Goal: Transaction & Acquisition: Purchase product/service

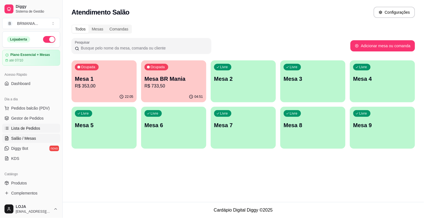
click at [27, 130] on span "Lista de Pedidos" at bounding box center [25, 128] width 29 height 6
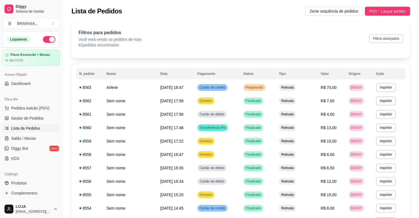
click at [379, 41] on button "Filtros avançados" at bounding box center [386, 38] width 34 height 9
select select "0"
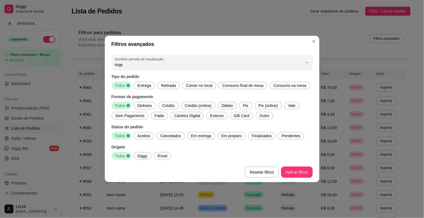
click at [148, 85] on span "Entrega" at bounding box center [144, 86] width 18 height 6
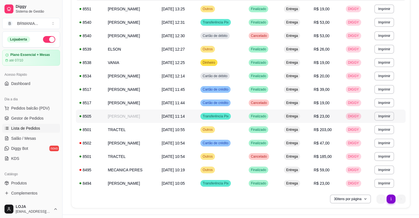
scroll to position [79, 0]
click at [163, 112] on td "[DATE] 11:14" at bounding box center [177, 115] width 39 height 13
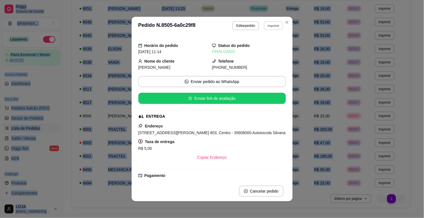
click at [266, 24] on button "Imprimir" at bounding box center [273, 25] width 19 height 9
click at [261, 44] on button "IMPRESSORA" at bounding box center [261, 45] width 41 height 9
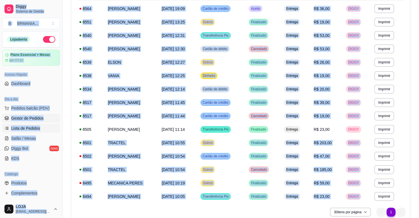
click at [46, 119] on link "Gestor de Pedidos" at bounding box center [31, 118] width 58 height 9
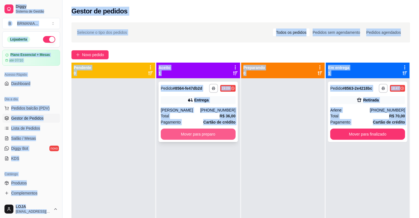
click at [185, 134] on button "Mover para preparo" at bounding box center [198, 134] width 75 height 11
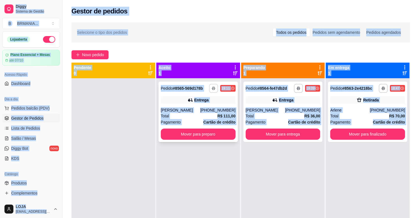
click at [213, 87] on icon "button" at bounding box center [213, 88] width 3 height 3
click at [206, 108] on button "IMPRESSORA" at bounding box center [197, 107] width 41 height 9
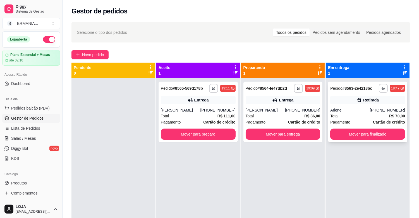
click at [356, 103] on div "Retirada" at bounding box center [368, 100] width 75 height 8
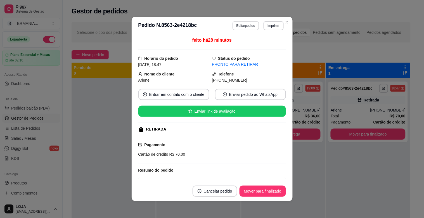
click at [244, 24] on button "Editar pedido" at bounding box center [245, 25] width 27 height 9
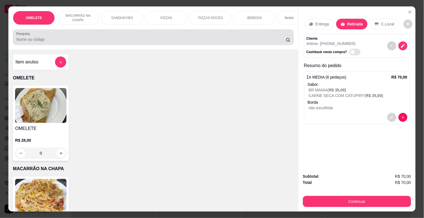
click at [85, 45] on div "Pesquisa" at bounding box center [153, 37] width 281 height 16
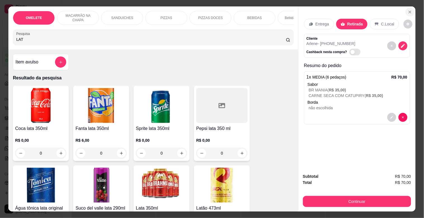
type input "LAT"
click at [408, 10] on icon "Close" at bounding box center [410, 12] width 4 height 4
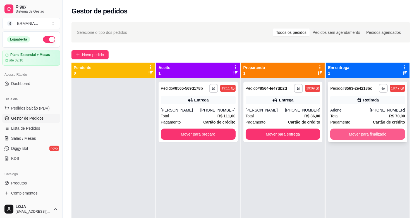
click at [363, 132] on button "Mover para finalizado" at bounding box center [368, 134] width 75 height 11
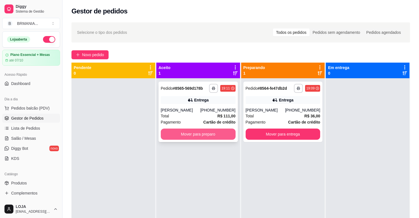
click at [198, 117] on div "Total R$ 111,00" at bounding box center [198, 116] width 75 height 6
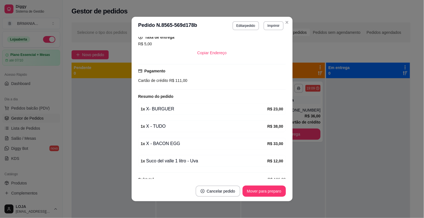
scroll to position [128, 0]
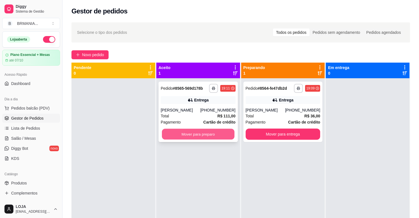
click at [186, 133] on button "Mover para preparo" at bounding box center [198, 134] width 73 height 11
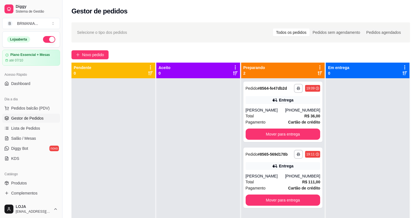
click at [383, 187] on div at bounding box center [368, 187] width 84 height 218
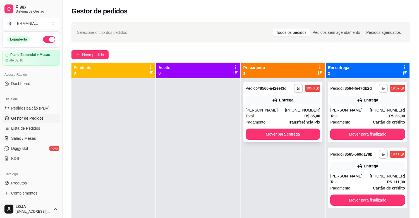
click at [301, 107] on div "[PHONE_NUMBER]" at bounding box center [302, 110] width 35 height 6
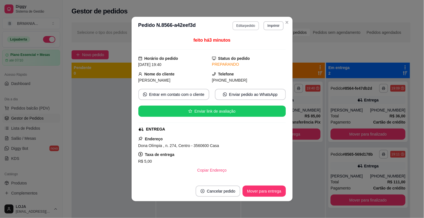
click at [244, 27] on button "Editar pedido" at bounding box center [245, 25] width 27 height 9
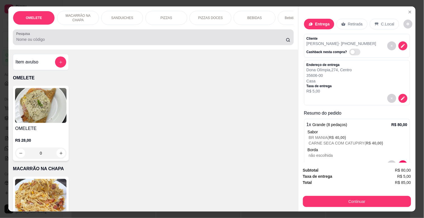
click at [107, 40] on input "Pesquisa" at bounding box center [151, 40] width 270 height 6
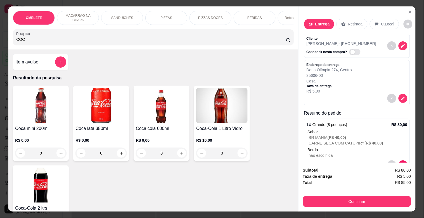
type input "COC"
click at [43, 183] on img at bounding box center [40, 185] width 51 height 35
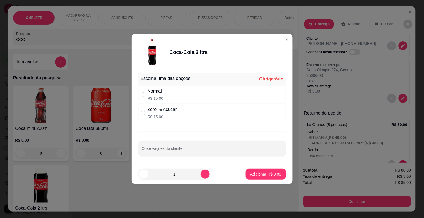
click at [180, 110] on div "Zero % Açúcar R$ 15,00" at bounding box center [212, 113] width 148 height 18
radio input "true"
click at [260, 170] on button "Adicionar R$ 15,00" at bounding box center [264, 173] width 42 height 11
type input "1"
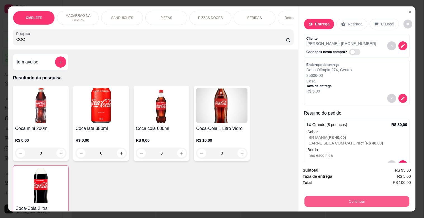
click at [332, 202] on button "Continuar" at bounding box center [356, 201] width 105 height 11
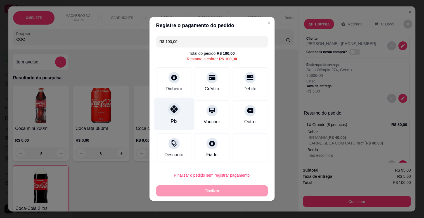
click at [174, 117] on div "Pix" at bounding box center [173, 114] width 39 height 33
type input "R$ 0,00"
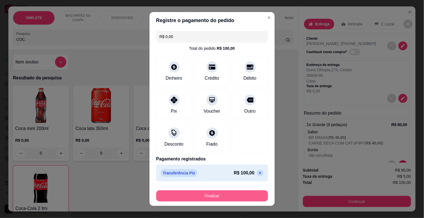
click at [223, 194] on button "Finalizar" at bounding box center [212, 195] width 112 height 11
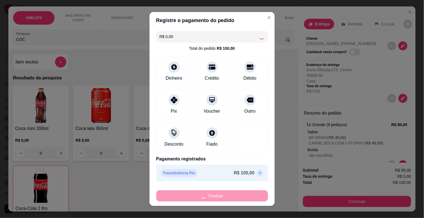
type input "0"
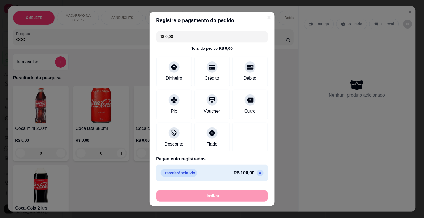
type input "-R$ 100,00"
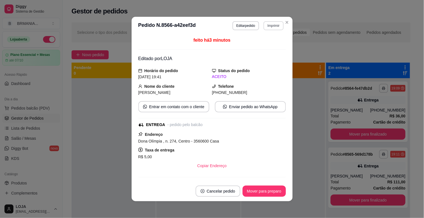
click at [265, 23] on button "Imprimir" at bounding box center [273, 25] width 20 height 9
click at [260, 43] on button "IMPRESSORA" at bounding box center [261, 45] width 41 height 9
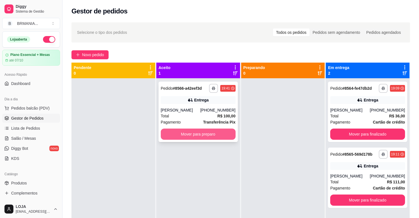
click at [199, 130] on button "Mover para preparo" at bounding box center [198, 134] width 75 height 11
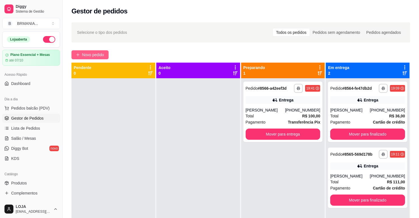
click at [103, 54] on span "Novo pedido" at bounding box center [93, 55] width 22 height 6
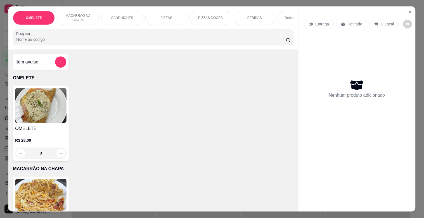
click at [163, 42] on input "Pesquisa" at bounding box center [151, 40] width 270 height 6
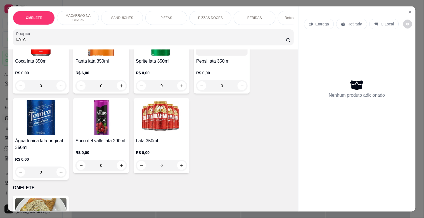
scroll to position [84, 0]
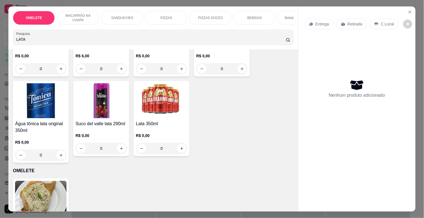
click at [68, 42] on input "LATA" at bounding box center [151, 40] width 270 height 6
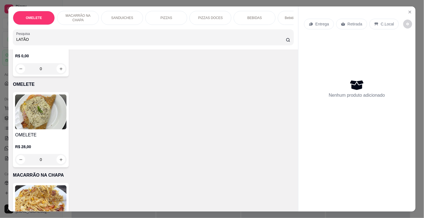
scroll to position [4, 0]
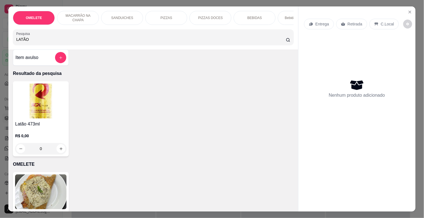
type input "LATÃO"
click at [42, 104] on img at bounding box center [40, 101] width 51 height 35
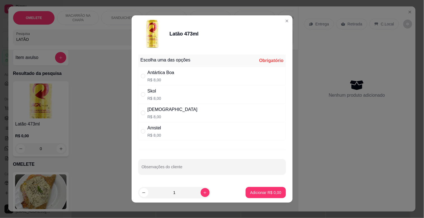
click at [170, 72] on div "Antártica Boa" at bounding box center [161, 72] width 27 height 7
radio input "true"
click at [201, 195] on button "increase-product-quantity" at bounding box center [205, 192] width 9 height 9
click at [203, 193] on icon "increase-product-quantity" at bounding box center [205, 193] width 4 height 4
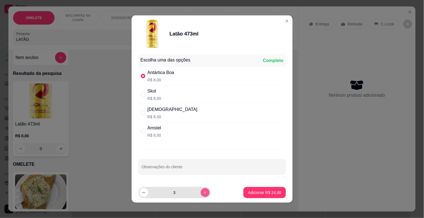
type input "4"
click at [263, 191] on p "Adicionar R$ 32,00" at bounding box center [264, 193] width 33 height 6
type input "4"
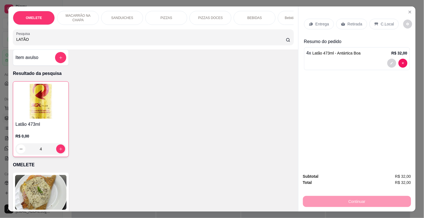
click at [338, 16] on div "Entrega Retirada C.Local" at bounding box center [357, 24] width 106 height 20
click at [348, 23] on p "Retirada" at bounding box center [355, 24] width 15 height 6
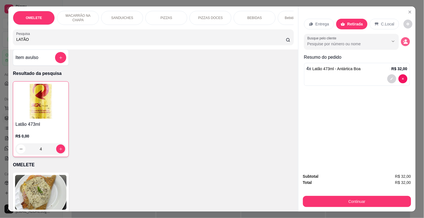
click at [403, 42] on icon "decrease-product-quantity" at bounding box center [405, 43] width 4 height 2
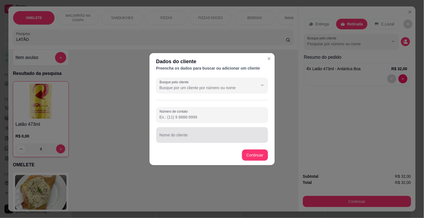
drag, startPoint x: 173, startPoint y: 141, endPoint x: 177, endPoint y: 140, distance: 3.2
click at [174, 141] on div "Nome do cliente" at bounding box center [212, 135] width 112 height 16
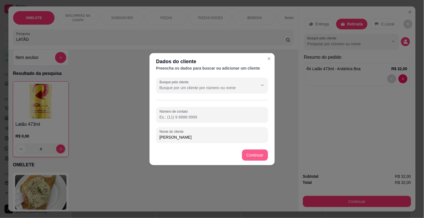
type input "[PERSON_NAME]"
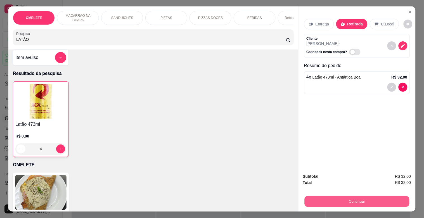
click at [359, 196] on button "Continuar" at bounding box center [356, 201] width 105 height 11
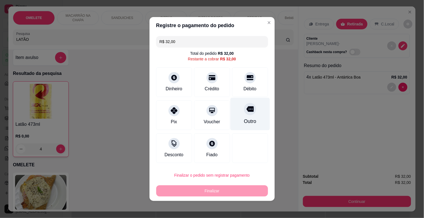
click at [244, 110] on div at bounding box center [250, 109] width 12 height 12
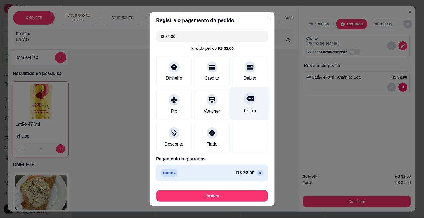
type input "R$ 0,00"
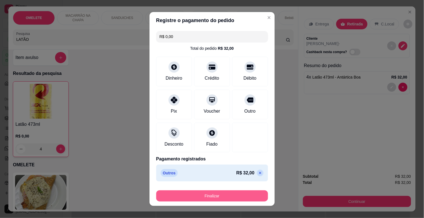
click at [238, 195] on button "Finalizar" at bounding box center [212, 195] width 112 height 11
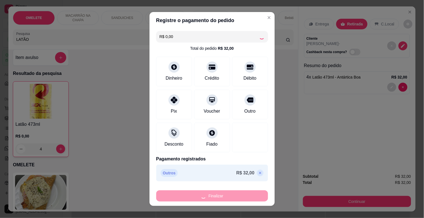
type input "0"
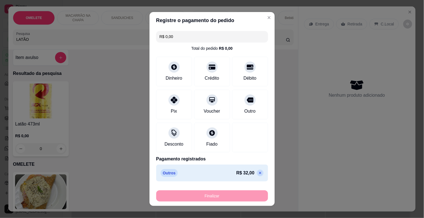
type input "-R$ 32,00"
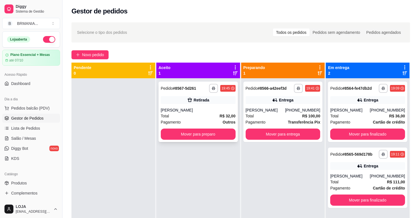
click at [206, 109] on div "[PERSON_NAME]" at bounding box center [198, 110] width 75 height 6
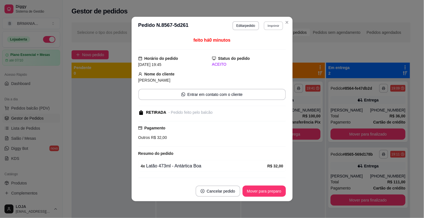
click at [267, 26] on button "Imprimir" at bounding box center [273, 25] width 19 height 9
click at [264, 46] on button "IMPRESSORA" at bounding box center [261, 45] width 39 height 9
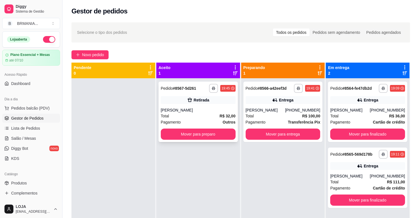
click at [208, 113] on div "Total R$ 32,00" at bounding box center [198, 116] width 75 height 6
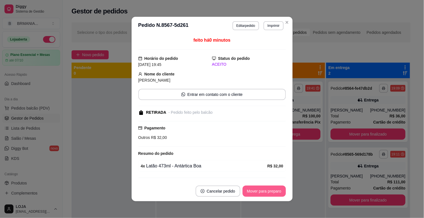
click at [253, 186] on button "Mover para preparo" at bounding box center [264, 191] width 43 height 11
click at [255, 191] on div "Mover para preparo" at bounding box center [260, 191] width 51 height 11
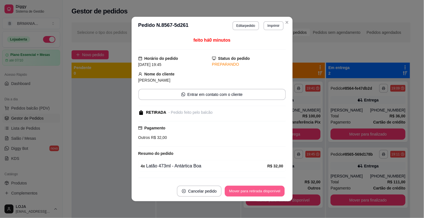
click at [256, 189] on button "Mover para retirada disponível" at bounding box center [255, 191] width 60 height 11
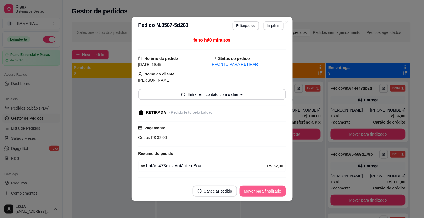
click at [255, 191] on button "Mover para finalizado" at bounding box center [262, 191] width 46 height 11
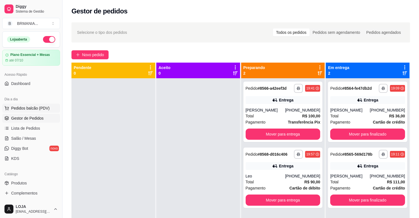
click at [29, 110] on span "Pedidos balcão (PDV)" at bounding box center [30, 108] width 39 height 6
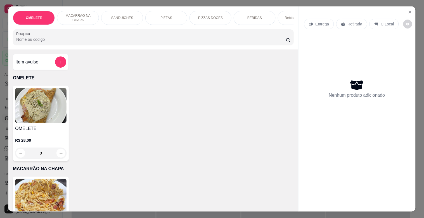
click at [286, 16] on p "Bebidas Alcoólicas" at bounding box center [299, 18] width 28 height 4
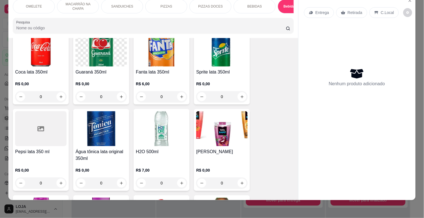
scroll to position [731, 0]
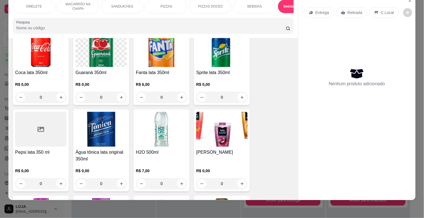
click at [170, 136] on img at bounding box center [161, 129] width 51 height 35
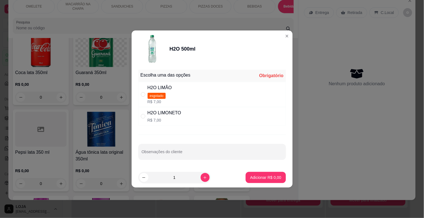
click at [167, 123] on div "H2O LIMONETO R$ 7,00" at bounding box center [212, 116] width 148 height 18
radio input "true"
click at [275, 179] on p "Adicionar R$ 7,00" at bounding box center [265, 178] width 31 height 6
type input "1"
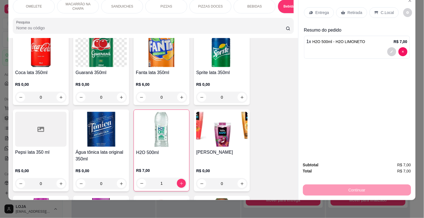
click at [343, 10] on icon at bounding box center [343, 12] width 4 height 4
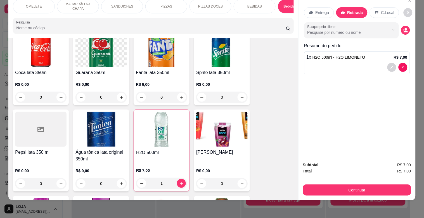
click at [343, 184] on button "Continuar" at bounding box center [357, 189] width 108 height 11
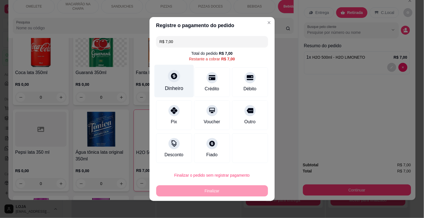
click at [168, 76] on div at bounding box center [174, 76] width 12 height 12
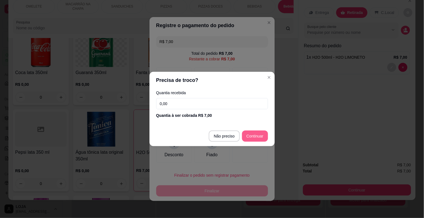
type input "R$ 0,00"
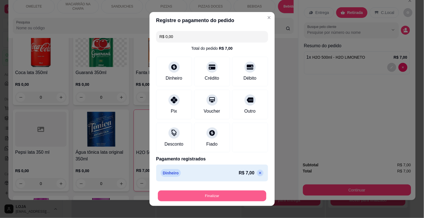
click at [244, 194] on button "Finalizar" at bounding box center [212, 196] width 108 height 11
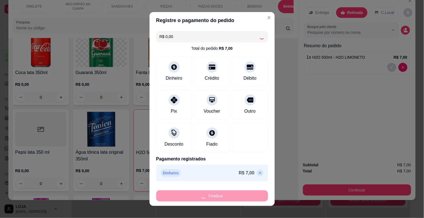
type input "0"
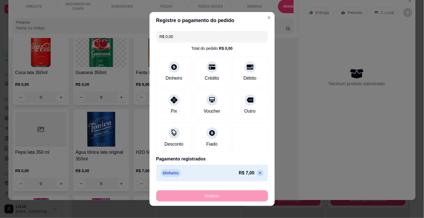
type input "-R$ 7,00"
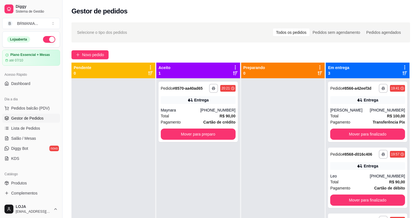
click at [37, 113] on ul "Pedidos balcão (PDV) Gestor de Pedidos Lista de Pedidos Salão / Mesas Diggy Bot…" at bounding box center [31, 133] width 58 height 59
click at [213, 89] on icon "button" at bounding box center [213, 88] width 3 height 3
click at [208, 109] on button "IMPRESSORA" at bounding box center [197, 107] width 39 height 9
click at [217, 135] on button "Mover para preparo" at bounding box center [198, 134] width 73 height 11
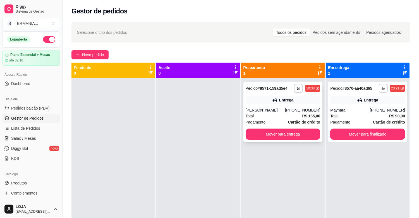
click at [266, 101] on div "Entrega" at bounding box center [283, 100] width 75 height 8
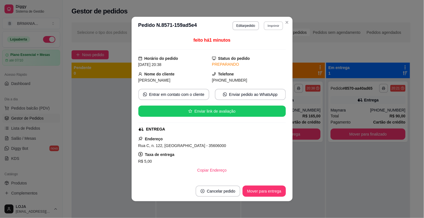
click at [271, 28] on button "Imprimir" at bounding box center [273, 25] width 19 height 9
click at [273, 44] on button "IMPRESSORA" at bounding box center [261, 45] width 39 height 9
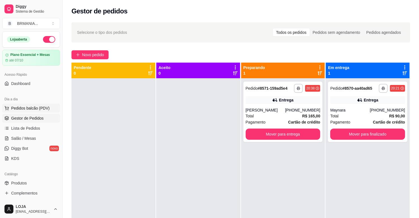
click at [28, 109] on span "Pedidos balcão (PDV)" at bounding box center [30, 108] width 39 height 6
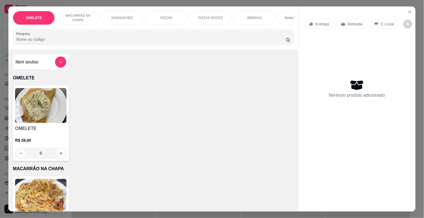
scroll to position [13, 0]
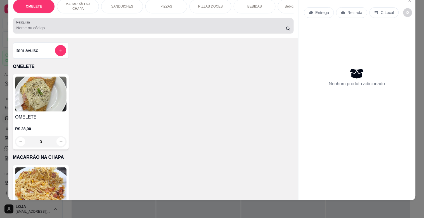
click at [47, 24] on div at bounding box center [153, 25] width 274 height 11
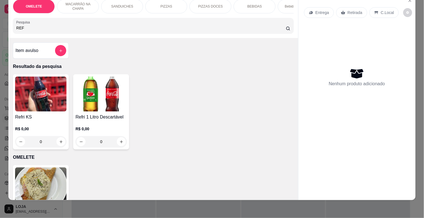
type input "REF"
click at [115, 109] on img at bounding box center [100, 94] width 51 height 35
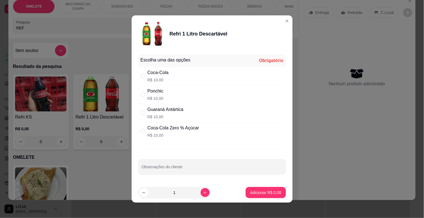
click at [156, 77] on p "R$ 10,00" at bounding box center [158, 80] width 21 height 6
click at [172, 74] on div "Coca-Cola R$ 10,00" at bounding box center [212, 76] width 148 height 18
click at [150, 76] on div "Coca-Cola R$ 10,00" at bounding box center [158, 75] width 21 height 13
click at [142, 77] on input "" at bounding box center [143, 76] width 4 height 4
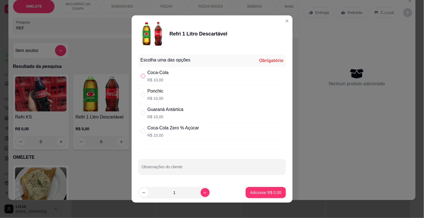
radio input "true"
click at [254, 188] on button "Adicionar R$ 10,00" at bounding box center [264, 192] width 42 height 11
type input "1"
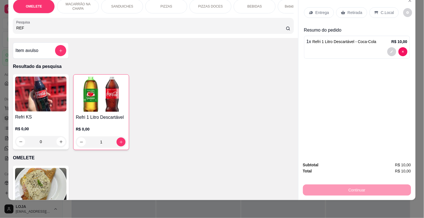
click at [59, 28] on input "REF" at bounding box center [151, 28] width 270 height 6
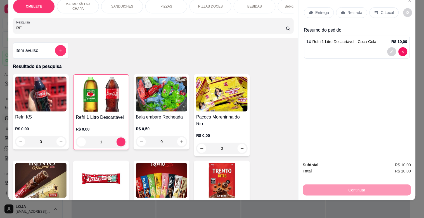
type input "R"
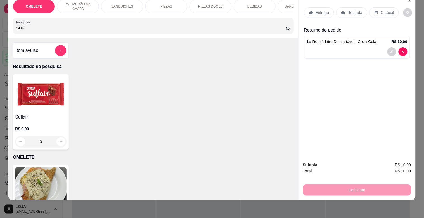
type input "SUF"
click at [36, 104] on img at bounding box center [40, 94] width 51 height 35
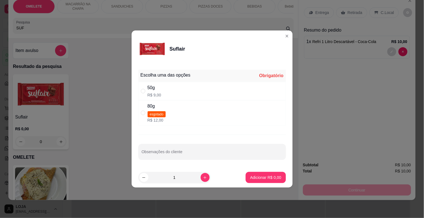
drag, startPoint x: 176, startPoint y: 91, endPoint x: 184, endPoint y: 93, distance: 7.8
click at [176, 90] on div "50g R$ 9,00" at bounding box center [212, 91] width 148 height 18
radio input "true"
click at [257, 179] on p "Adicionar R$ 9,00" at bounding box center [266, 177] width 30 height 5
type input "1"
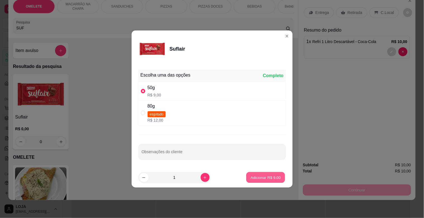
type input "1"
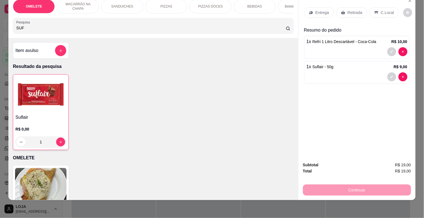
click at [348, 4] on div "Entrega Retirada C.Local" at bounding box center [357, 13] width 106 height 20
click at [350, 10] on p "Retirada" at bounding box center [355, 13] width 15 height 6
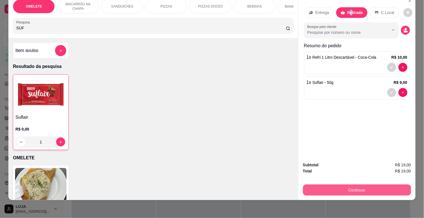
click at [364, 186] on button "Continuar" at bounding box center [357, 189] width 108 height 11
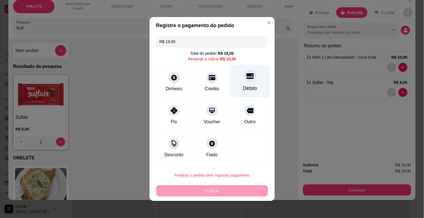
click at [243, 83] on div "Débito" at bounding box center [249, 81] width 39 height 33
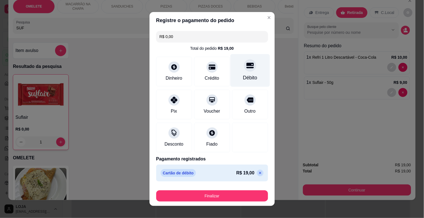
type input "R$ 0,00"
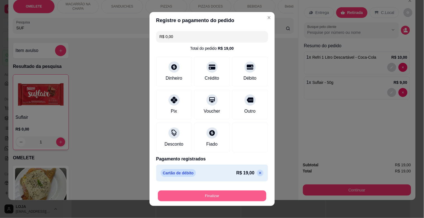
click at [224, 200] on button "Finalizar" at bounding box center [212, 196] width 108 height 11
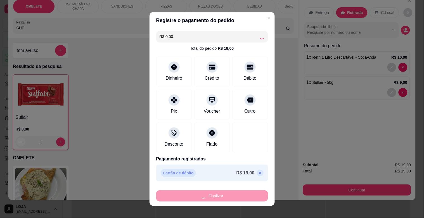
type input "0"
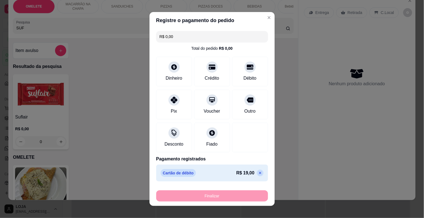
type input "-R$ 19,00"
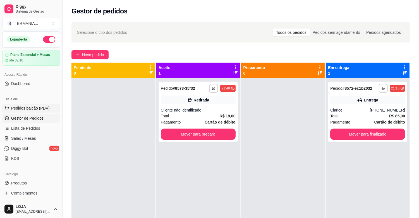
click at [34, 108] on span "Pedidos balcão (PDV)" at bounding box center [30, 108] width 39 height 6
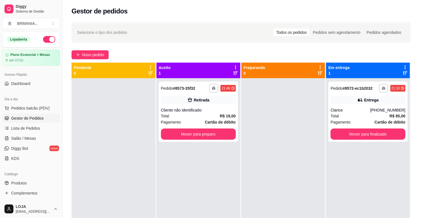
click at [105, 42] on input "Pesquisa" at bounding box center [151, 40] width 270 height 6
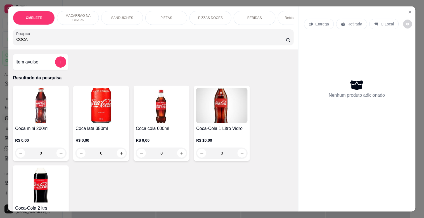
type input "COCA"
click at [45, 175] on img at bounding box center [40, 185] width 51 height 35
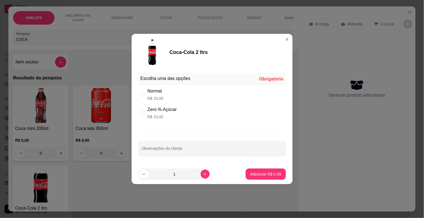
click at [166, 94] on div "Normal R$ 15,00" at bounding box center [212, 94] width 148 height 18
radio input "true"
click at [268, 174] on p "Adicionar R$ 15,00" at bounding box center [264, 173] width 32 height 5
type input "1"
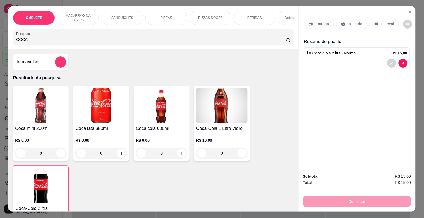
click at [348, 21] on p "Retirada" at bounding box center [355, 24] width 15 height 6
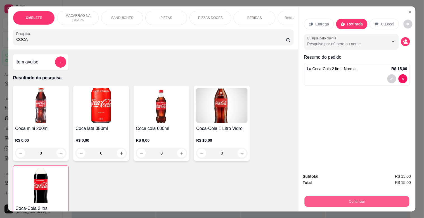
click at [361, 197] on button "Continuar" at bounding box center [356, 201] width 105 height 11
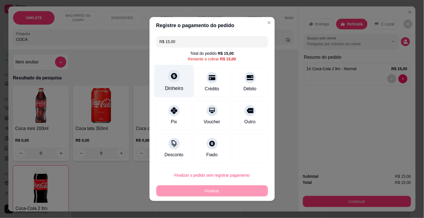
click at [171, 78] on icon at bounding box center [174, 76] width 6 height 6
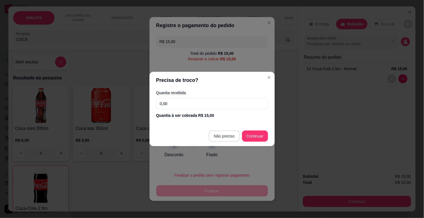
type input "R$ 0,00"
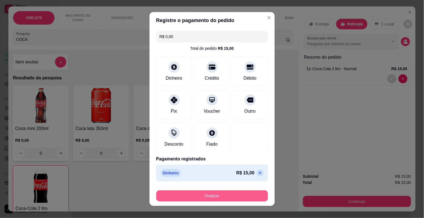
click at [213, 194] on button "Finalizar" at bounding box center [212, 195] width 112 height 11
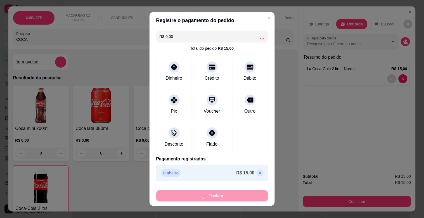
type input "0"
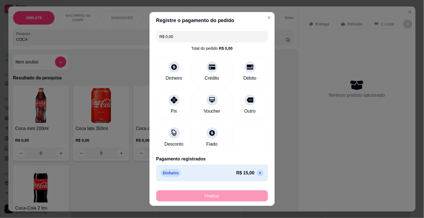
type input "-R$ 15,00"
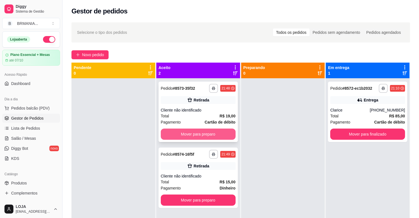
click at [218, 129] on button "Mover para preparo" at bounding box center [198, 134] width 75 height 11
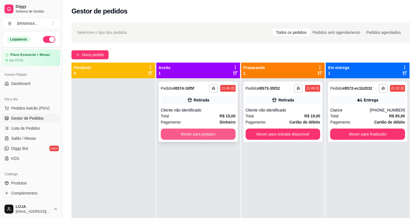
click at [227, 134] on button "Mover para preparo" at bounding box center [198, 134] width 75 height 11
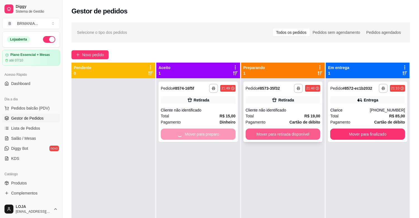
click at [286, 137] on button "Mover para retirada disponível" at bounding box center [283, 134] width 75 height 11
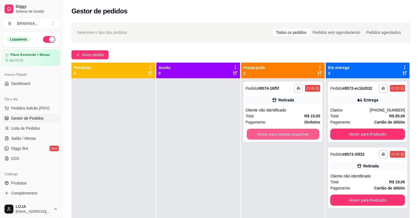
click at [294, 136] on button "Mover para retirada disponível" at bounding box center [283, 134] width 73 height 11
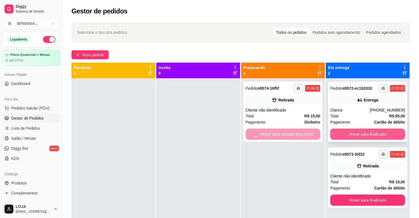
click at [358, 134] on button "Mover para finalizado" at bounding box center [368, 134] width 75 height 11
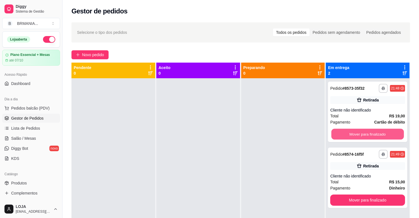
click at [358, 134] on button "Mover para finalizado" at bounding box center [368, 134] width 73 height 11
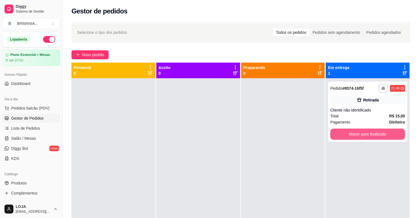
click at [358, 134] on button "Mover para finalizado" at bounding box center [368, 134] width 75 height 11
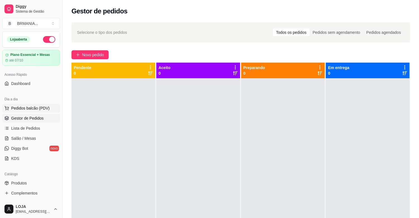
click at [35, 107] on span "Pedidos balcão (PDV)" at bounding box center [30, 108] width 39 height 6
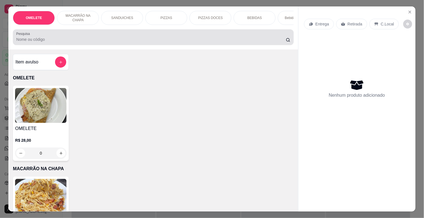
click at [45, 39] on input "Pesquisa" at bounding box center [151, 40] width 270 height 6
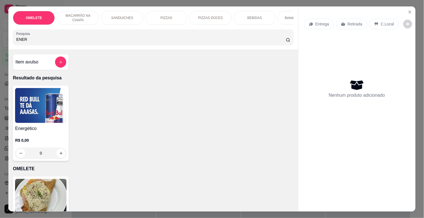
type input "ENER"
click at [38, 105] on img at bounding box center [40, 105] width 51 height 35
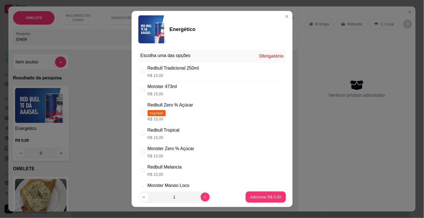
click at [184, 184] on div "Monster Mango Loco" at bounding box center [169, 185] width 42 height 7
radio input "true"
click at [253, 199] on p "Adicionar R$ 15,00" at bounding box center [264, 196] width 32 height 5
type input "1"
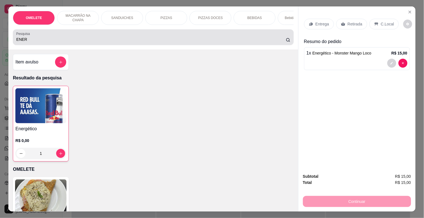
click at [98, 39] on input "ENER" at bounding box center [151, 40] width 270 height 6
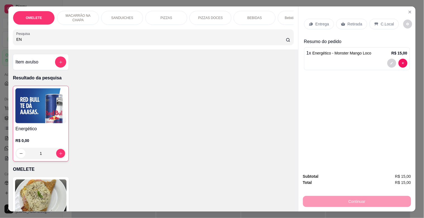
type input "E"
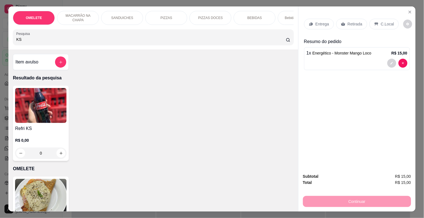
type input "KS"
click at [34, 98] on img at bounding box center [40, 105] width 51 height 35
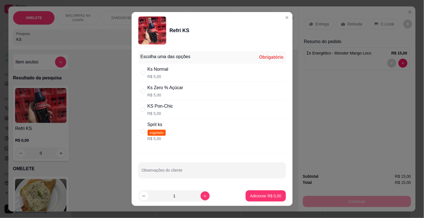
click at [174, 108] on div "KS Pon-Chic R$ 5,00" at bounding box center [212, 109] width 148 height 18
radio input "true"
click at [263, 201] on button "Adicionar R$ 5,00" at bounding box center [265, 196] width 39 height 11
type input "1"
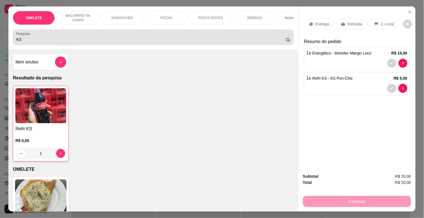
click at [18, 35] on label "Pesquisa" at bounding box center [24, 33] width 16 height 5
click at [18, 37] on input "KS" at bounding box center [151, 40] width 270 height 6
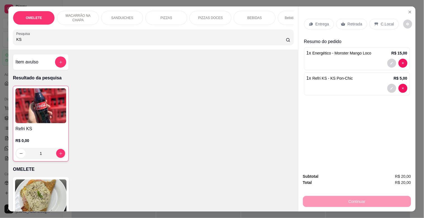
click at [22, 36] on label "Pesquisa" at bounding box center [24, 33] width 16 height 5
click at [22, 38] on input "KS" at bounding box center [151, 40] width 270 height 6
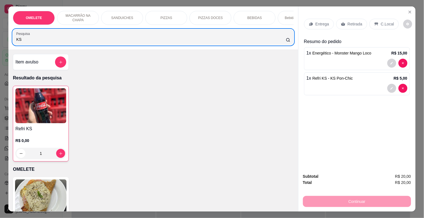
type input "K"
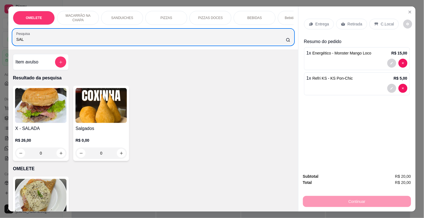
type input "SAL"
click at [100, 110] on img at bounding box center [100, 105] width 51 height 35
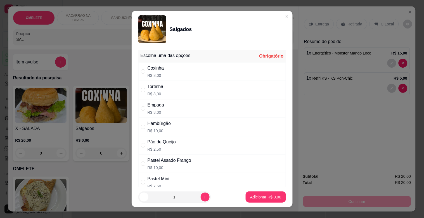
click at [156, 147] on p "R$ 2,50" at bounding box center [162, 149] width 28 height 6
radio input "true"
click at [203, 198] on icon "increase-product-quantity" at bounding box center [205, 197] width 4 height 4
type input "3"
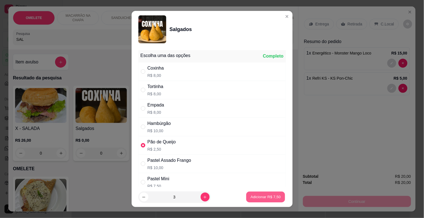
click at [260, 196] on p "Adicionar R$ 7,50" at bounding box center [266, 196] width 30 height 5
type input "3"
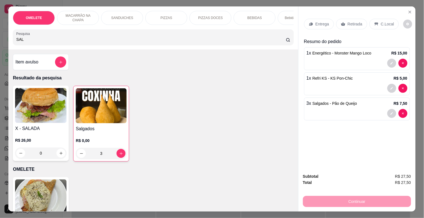
click at [111, 122] on img at bounding box center [101, 105] width 51 height 35
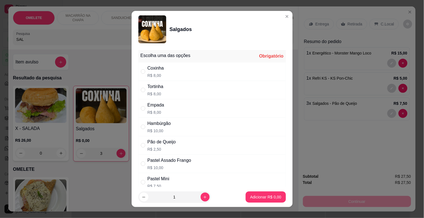
click at [156, 110] on p "R$ 8,00" at bounding box center [156, 113] width 17 height 6
radio input "true"
click at [260, 196] on p "Adicionar R$ 8,00" at bounding box center [266, 196] width 30 height 5
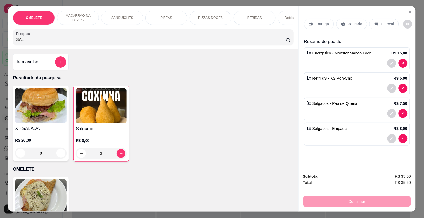
click at [351, 21] on p "Retirada" at bounding box center [355, 24] width 15 height 6
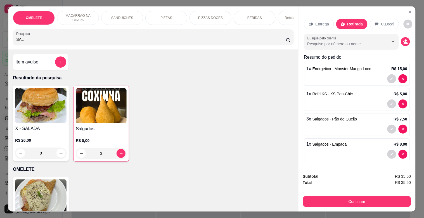
click at [274, 81] on p "Resultado da pesquisa" at bounding box center [153, 78] width 281 height 7
click at [338, 146] on div "1 x Salgados - Empada R$ 8,00" at bounding box center [357, 149] width 106 height 23
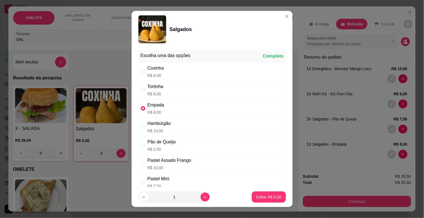
click at [165, 94] on div "Tortinha R$ 8,00" at bounding box center [212, 90] width 148 height 18
radio input "true"
radio input "false"
click at [266, 193] on button "Editar R$ 8,00" at bounding box center [268, 197] width 33 height 11
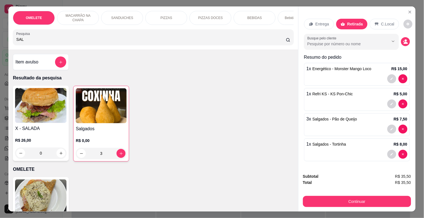
drag, startPoint x: 24, startPoint y: 42, endPoint x: 0, endPoint y: 45, distance: 23.9
click at [0, 45] on div "OMELETE MACARRÃO NA CHAPA SANDUICHES PIZZAS PIZZAS DOCES BEBIDAS Bebidas Alcoól…" at bounding box center [212, 109] width 424 height 218
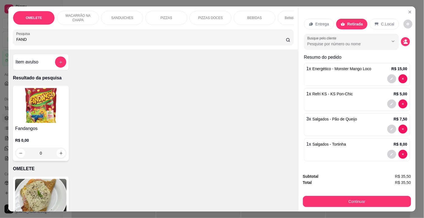
type input "FAND"
click at [45, 128] on h4 "Fandangos" at bounding box center [40, 128] width 51 height 7
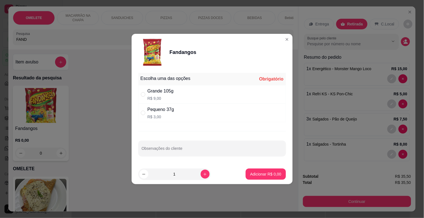
click at [182, 114] on div "Pequeno 37g R$ 3,00" at bounding box center [212, 113] width 148 height 18
radio input "true"
click at [258, 172] on p "Adicionar R$ 3,00" at bounding box center [266, 173] width 30 height 5
type input "1"
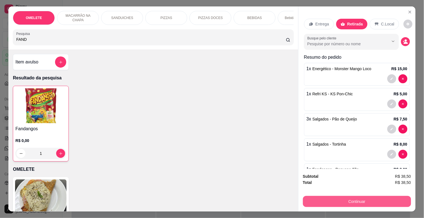
click at [368, 199] on button "Continuar" at bounding box center [357, 201] width 108 height 11
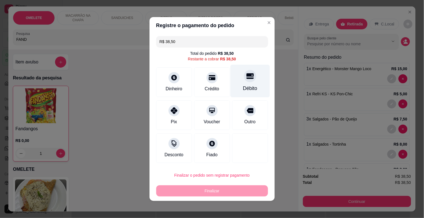
click at [244, 80] on div at bounding box center [250, 76] width 12 height 12
type input "R$ 0,00"
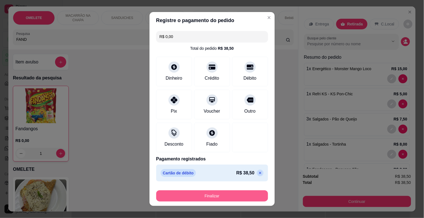
click at [194, 194] on button "Finalizar" at bounding box center [212, 195] width 112 height 11
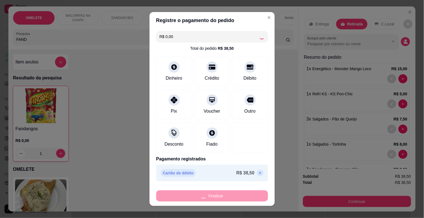
type input "0"
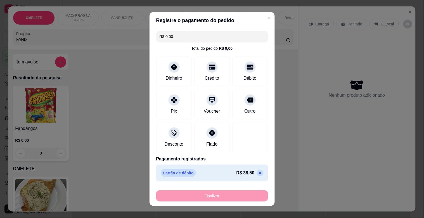
type input "-R$ 38,50"
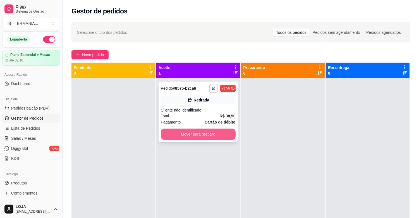
click at [227, 134] on button "Mover para preparo" at bounding box center [198, 134] width 75 height 11
click at [273, 135] on div at bounding box center [283, 187] width 84 height 218
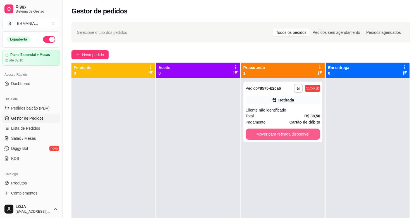
click at [273, 135] on button "Mover para retirada disponível" at bounding box center [283, 134] width 75 height 11
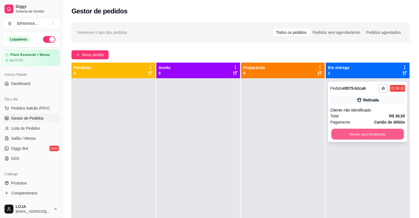
click at [332, 136] on button "Mover para finalizado" at bounding box center [368, 134] width 73 height 11
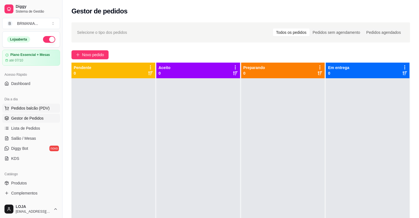
click at [44, 111] on span "Pedidos balcão (PDV)" at bounding box center [30, 108] width 39 height 6
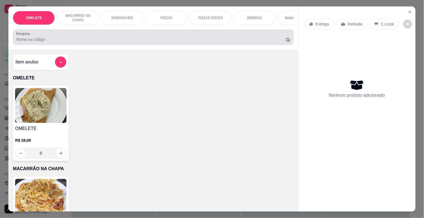
click at [45, 45] on div "Pesquisa" at bounding box center [153, 37] width 281 height 16
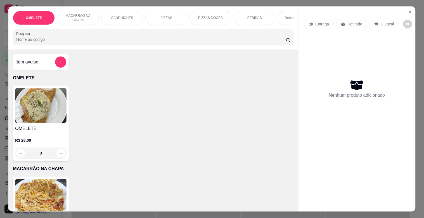
type input "D"
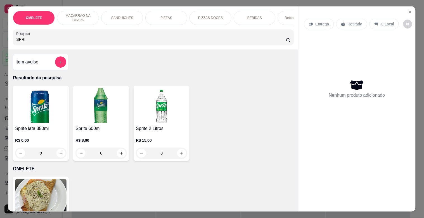
type input "SPRI"
click at [172, 130] on h4 "Sprite 2 Litros" at bounding box center [161, 128] width 51 height 7
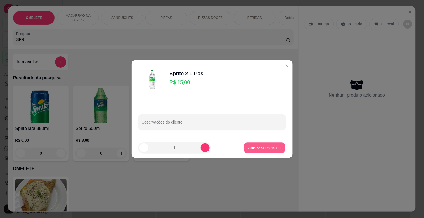
click at [252, 149] on p "Adicionar R$ 15,00" at bounding box center [264, 147] width 32 height 5
type input "1"
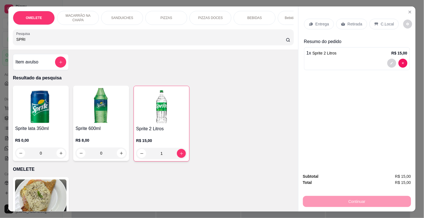
drag, startPoint x: 348, startPoint y: 18, endPoint x: 350, endPoint y: 29, distance: 11.0
click at [348, 20] on div "Retirada" at bounding box center [351, 24] width 31 height 11
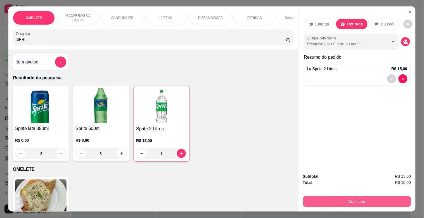
click at [349, 204] on button "Continuar" at bounding box center [357, 201] width 108 height 11
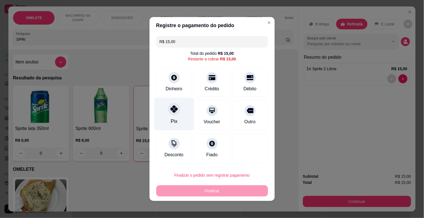
click at [168, 114] on div at bounding box center [174, 109] width 12 height 12
type input "R$ 0,00"
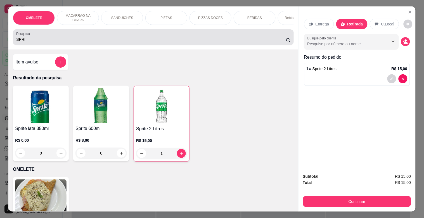
click at [24, 41] on input "SPRI" at bounding box center [151, 40] width 270 height 6
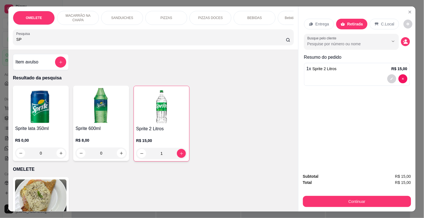
type input "S"
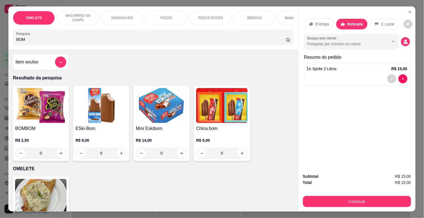
type input "BOM"
click at [31, 119] on img at bounding box center [40, 105] width 51 height 35
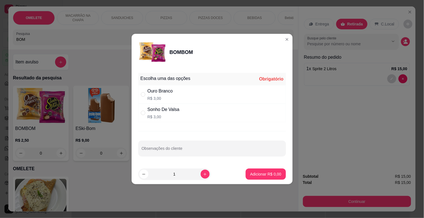
click at [180, 95] on div "Ouro Branco R$ 3,00" at bounding box center [212, 94] width 148 height 18
radio input "true"
click at [263, 174] on p "Adicionar R$ 3,00" at bounding box center [265, 174] width 31 height 6
type input "1"
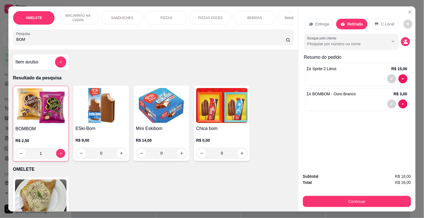
click at [63, 123] on img at bounding box center [40, 105] width 51 height 35
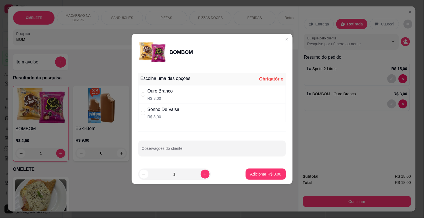
click at [159, 113] on div "Sonho De Valsa" at bounding box center [164, 109] width 32 height 7
radio input "true"
click at [269, 173] on p "Adicionar R$ 3,00" at bounding box center [265, 174] width 31 height 6
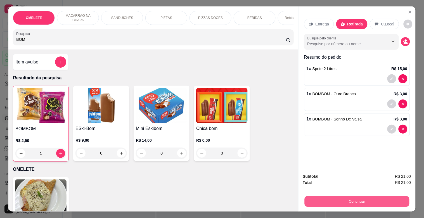
click at [376, 196] on button "Continuar" at bounding box center [356, 201] width 105 height 11
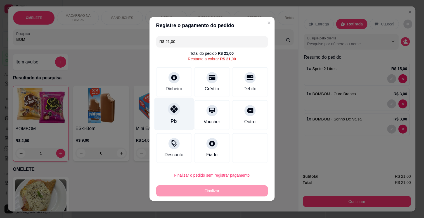
click at [168, 115] on div "Pix" at bounding box center [173, 114] width 39 height 33
type input "R$ 0,00"
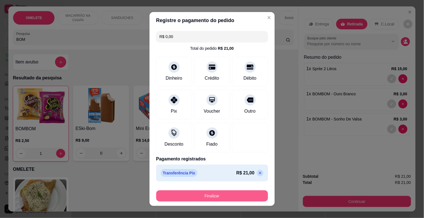
click at [203, 194] on button "Finalizar" at bounding box center [212, 195] width 112 height 11
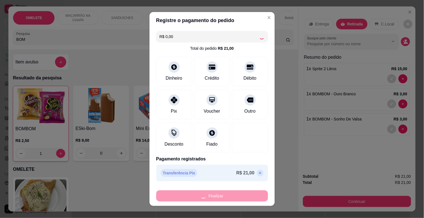
type input "0"
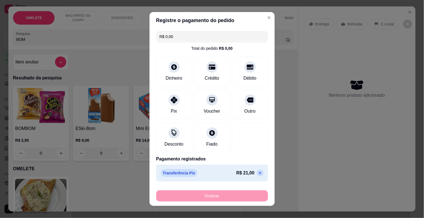
type input "-R$ 21,00"
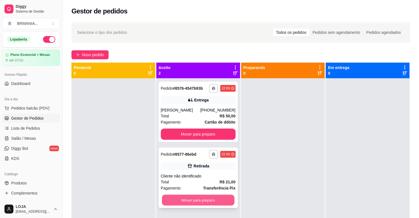
click at [204, 199] on button "Mover para preparo" at bounding box center [198, 200] width 73 height 11
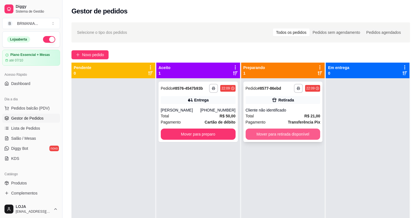
click at [280, 129] on button "Mover para retirada disponível" at bounding box center [283, 134] width 75 height 11
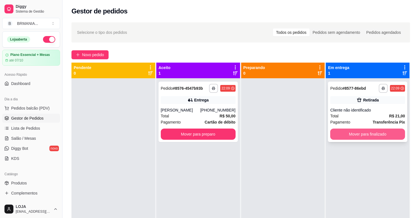
click at [349, 131] on button "Mover para finalizado" at bounding box center [368, 134] width 75 height 11
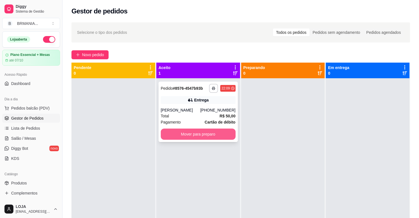
click at [220, 131] on button "Mover para preparo" at bounding box center [198, 134] width 75 height 11
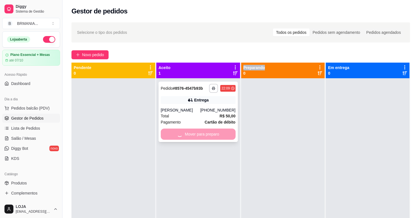
click at [220, 131] on div "Mover para preparo" at bounding box center [198, 134] width 75 height 11
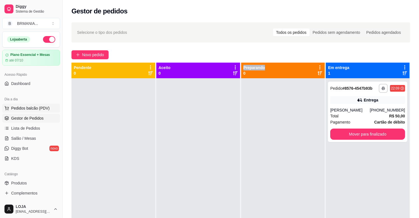
click at [31, 109] on span "Pedidos balcão (PDV)" at bounding box center [30, 108] width 39 height 6
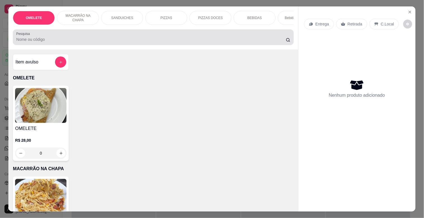
click at [99, 41] on input "Pesquisa" at bounding box center [151, 40] width 270 height 6
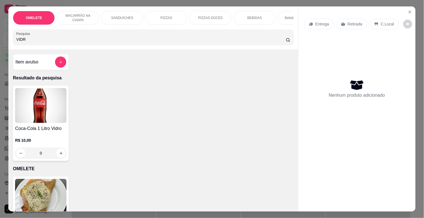
type input "VIDR"
click at [52, 120] on img at bounding box center [40, 105] width 51 height 35
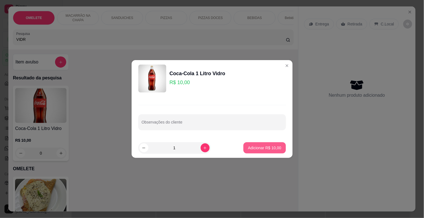
click at [255, 151] on button "Adicionar R$ 10,00" at bounding box center [264, 147] width 42 height 11
type input "1"
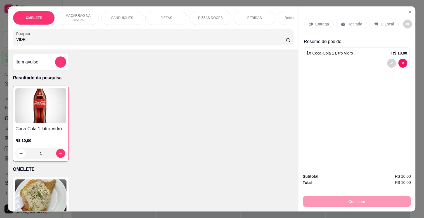
click at [165, 17] on p "PIZZAS" at bounding box center [166, 18] width 12 height 4
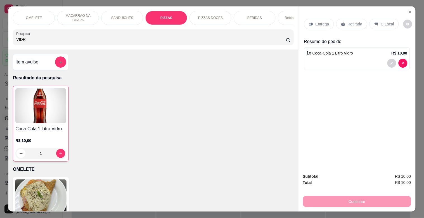
scroll to position [13, 0]
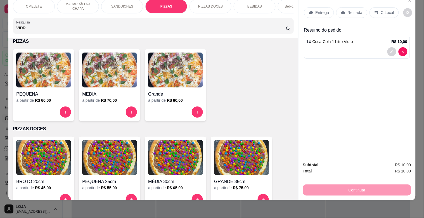
click at [95, 98] on div "a partir de R$ 70,00" at bounding box center [109, 101] width 55 height 6
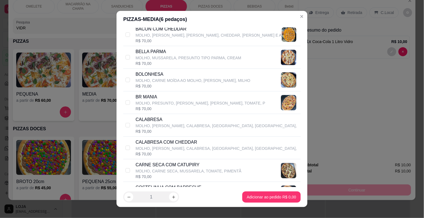
scroll to position [96, 0]
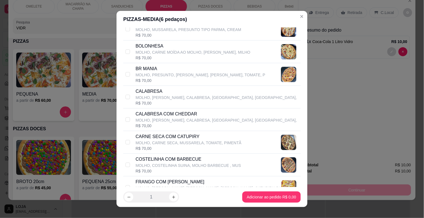
click at [168, 146] on p "MOLHO, CARNE SECA, MUSSARELA, TOMATE, PIMENTÃ" at bounding box center [189, 143] width 106 height 6
checkbox input "true"
click at [170, 182] on p "FRANGO COM [PERSON_NAME]" at bounding box center [209, 182] width 146 height 7
checkbox input "false"
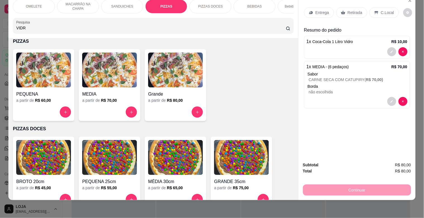
click at [258, 33] on div "Pesquisa VIDR" at bounding box center [153, 26] width 281 height 16
click at [258, 32] on div "Pesquisa VIDR" at bounding box center [153, 26] width 281 height 16
type input "V"
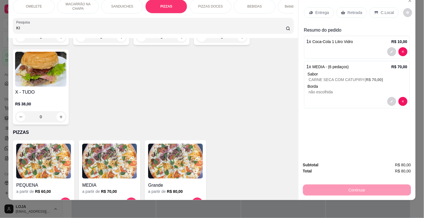
scroll to position [548, 0]
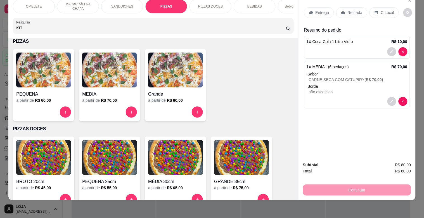
type input "KIT"
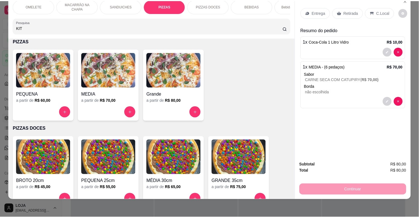
scroll to position [0, 0]
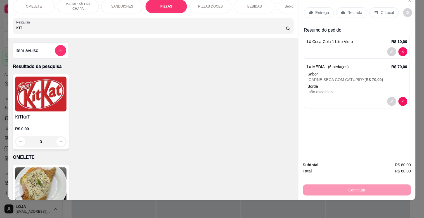
click at [43, 113] on div "KiTKaT R$ 0,00 0" at bounding box center [41, 111] width 56 height 75
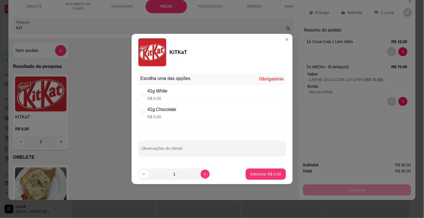
drag, startPoint x: 189, startPoint y: 112, endPoint x: 233, endPoint y: 130, distance: 47.3
click at [189, 110] on div "41g Chocolate R$ 6,00" at bounding box center [212, 113] width 148 height 18
radio input "true"
click at [253, 175] on p "Adicionar R$ 6,00" at bounding box center [265, 174] width 31 height 6
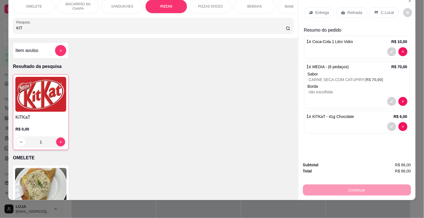
type input "1"
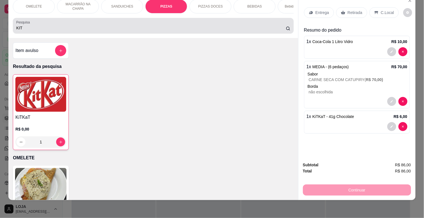
click at [60, 33] on div "Pesquisa KIT" at bounding box center [153, 26] width 281 height 16
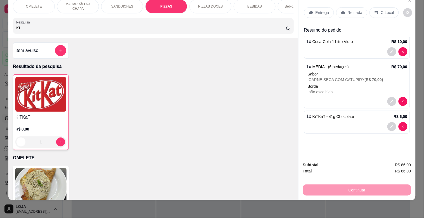
type input "K"
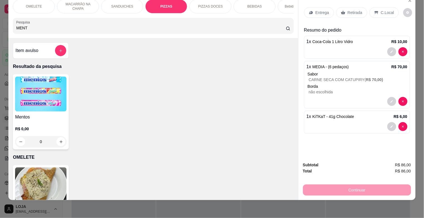
type input "MENT"
click at [25, 87] on img at bounding box center [40, 94] width 51 height 35
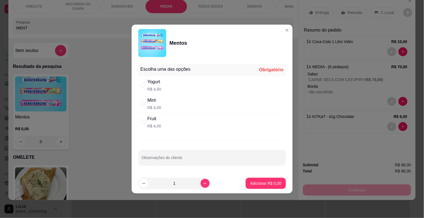
click at [183, 85] on div "Yogurt R$ 4,00" at bounding box center [212, 85] width 148 height 18
radio input "true"
click at [256, 182] on p "Adicionar R$ 4,00" at bounding box center [266, 182] width 30 height 5
type input "1"
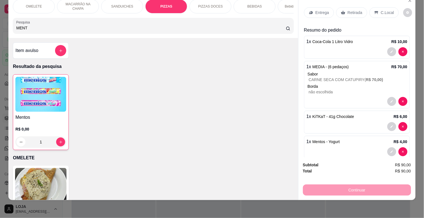
click at [396, 3] on div "Entrega Retirada C.Local" at bounding box center [357, 13] width 106 height 20
click at [387, 10] on p "C.Local" at bounding box center [387, 13] width 13 height 6
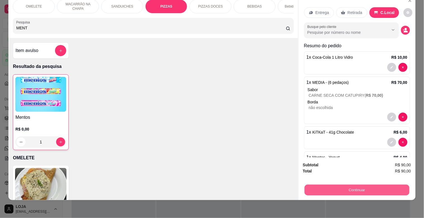
click at [362, 187] on button "Continuar" at bounding box center [356, 189] width 105 height 11
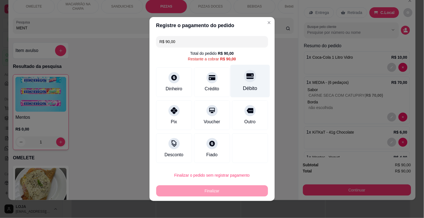
click at [250, 84] on div "Débito" at bounding box center [249, 81] width 39 height 33
type input "R$ 0,00"
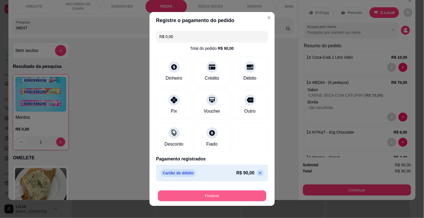
click at [207, 198] on button "Finalizar" at bounding box center [212, 196] width 108 height 11
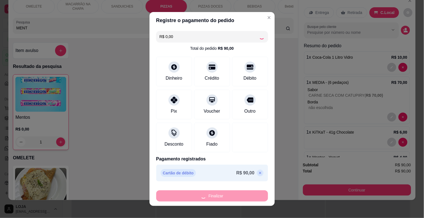
type input "0"
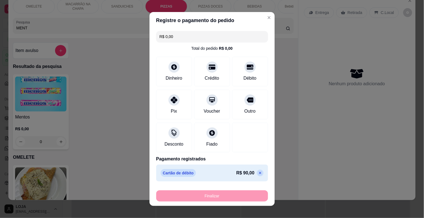
type input "-R$ 90,00"
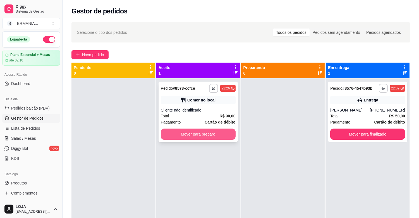
click at [224, 135] on button "Mover para preparo" at bounding box center [198, 134] width 75 height 11
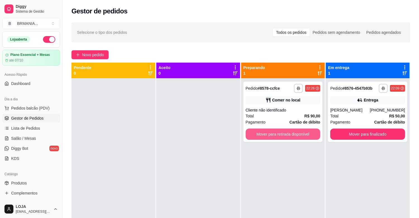
click at [288, 137] on button "Mover para retirada disponível" at bounding box center [283, 134] width 75 height 11
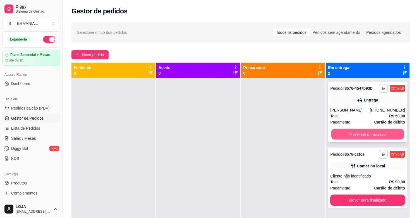
click at [358, 130] on button "Mover para finalizado" at bounding box center [368, 134] width 73 height 11
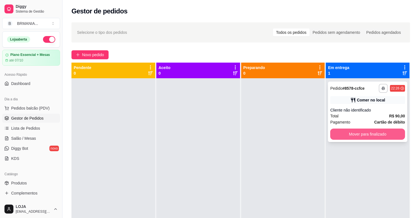
click at [358, 132] on button "Mover para finalizado" at bounding box center [368, 134] width 75 height 11
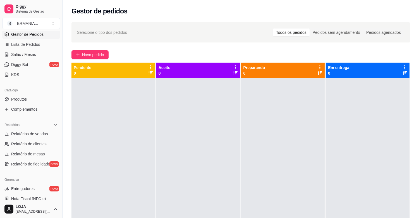
scroll to position [89, 0]
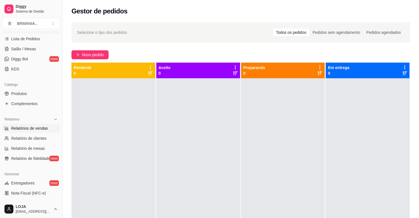
click at [41, 127] on span "Relatórios de vendas" at bounding box center [29, 128] width 37 height 6
select select "ALL"
select select "0"
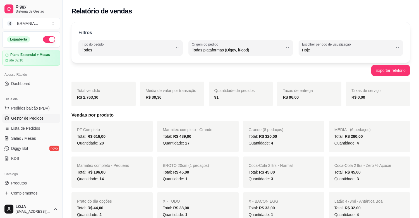
click at [32, 118] on span "Gestor de Pedidos" at bounding box center [27, 118] width 32 height 6
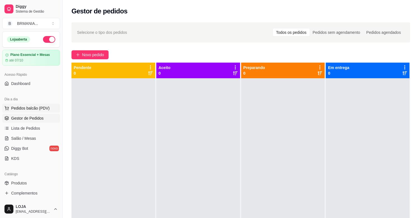
click at [41, 110] on span "Pedidos balcão (PDV)" at bounding box center [30, 108] width 39 height 6
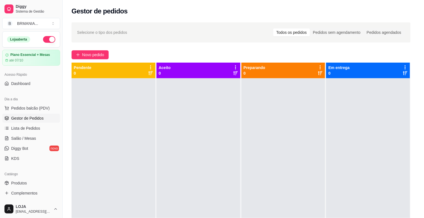
click at [91, 41] on input "Pesquisa" at bounding box center [151, 40] width 270 height 6
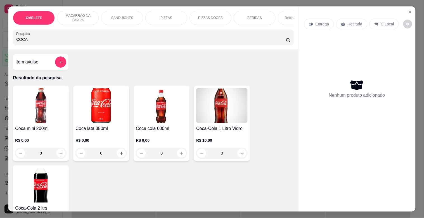
type input "COCA"
click at [151, 108] on img at bounding box center [161, 105] width 51 height 35
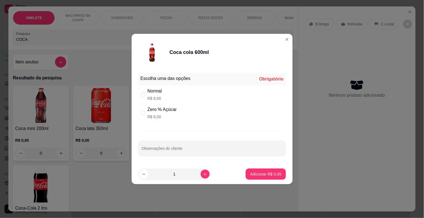
click at [205, 90] on div "Normal R$ 8,00" at bounding box center [212, 94] width 148 height 18
radio input "true"
click at [268, 177] on button "Adicionar R$ 8,00" at bounding box center [266, 173] width 40 height 11
type input "1"
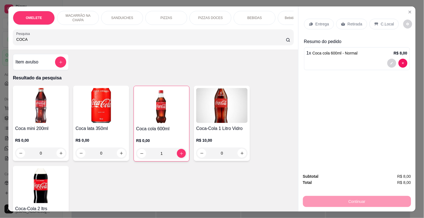
click at [356, 19] on div "Retirada" at bounding box center [351, 24] width 31 height 11
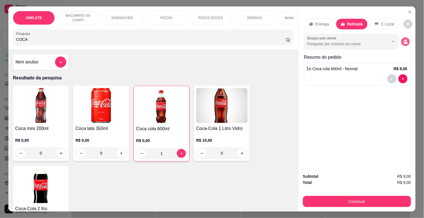
click at [405, 42] on button "decrease-product-quantity" at bounding box center [405, 41] width 9 height 9
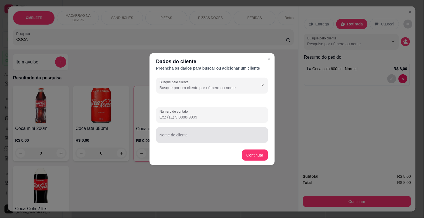
click at [245, 131] on div at bounding box center [212, 134] width 105 height 11
type input "OTAVIO"
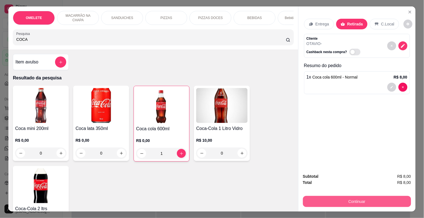
click at [341, 199] on button "Continuar" at bounding box center [357, 201] width 108 height 11
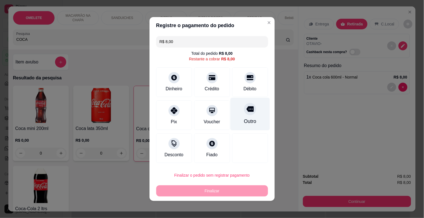
click at [244, 120] on div "Outro" at bounding box center [250, 121] width 12 height 7
type input "R$ 0,00"
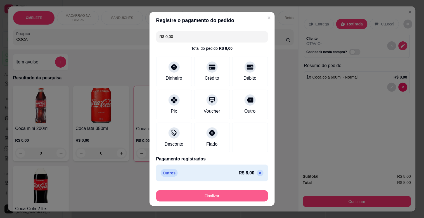
click at [223, 197] on button "Finalizar" at bounding box center [212, 195] width 112 height 11
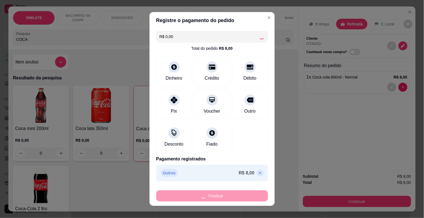
type input "0"
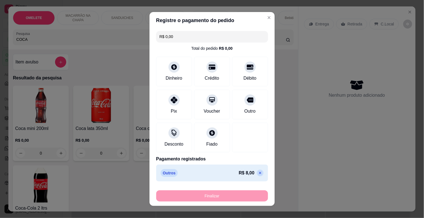
type input "-R$ 8,00"
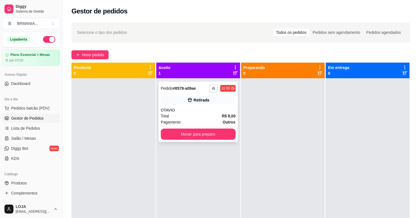
click at [214, 85] on button "button" at bounding box center [214, 88] width 9 height 9
click at [205, 108] on button "IMPRESSORA" at bounding box center [197, 107] width 41 height 9
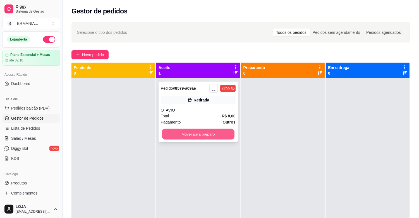
click at [204, 138] on button "Mover para preparo" at bounding box center [198, 134] width 73 height 11
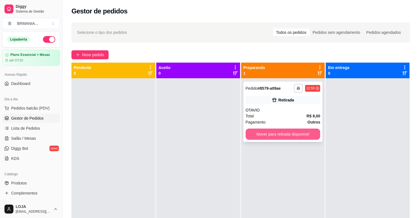
click at [273, 131] on button "Mover para retirada disponível" at bounding box center [283, 134] width 75 height 11
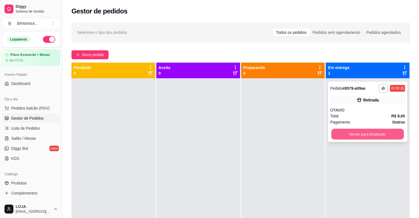
click at [343, 133] on button "Mover para finalizado" at bounding box center [368, 134] width 73 height 11
